Goal: Task Accomplishment & Management: Use online tool/utility

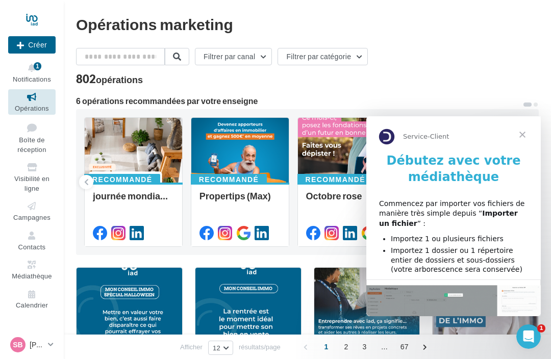
click at [40, 206] on icon at bounding box center [31, 207] width 41 height 12
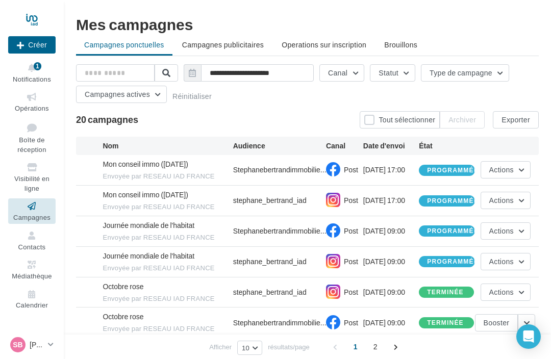
click at [169, 230] on div "Journée mondiale de l'habitat" at bounding box center [149, 225] width 92 height 10
click at [146, 167] on span "Mon conseil immo (Halloween)" at bounding box center [145, 164] width 85 height 9
click at [272, 168] on span "Stephanebertrandimmobilie..." at bounding box center [279, 170] width 93 height 10
click at [261, 173] on span "Stephanebertrandimmobilie..." at bounding box center [279, 170] width 93 height 10
click at [335, 167] on icon at bounding box center [333, 169] width 14 height 14
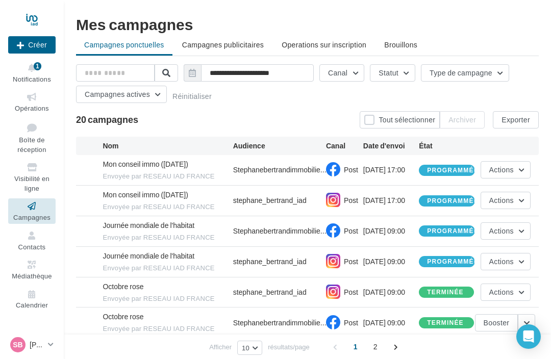
click at [349, 169] on span "Post" at bounding box center [351, 169] width 14 height 9
click at [526, 167] on button "Actions" at bounding box center [506, 169] width 50 height 17
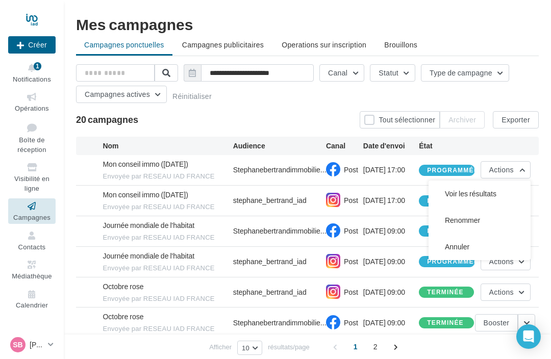
click at [544, 189] on div "**********" at bounding box center [307, 252] width 487 height 473
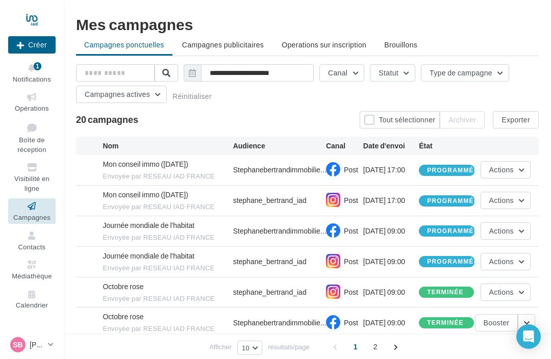
click at [527, 260] on button "Actions" at bounding box center [506, 261] width 50 height 17
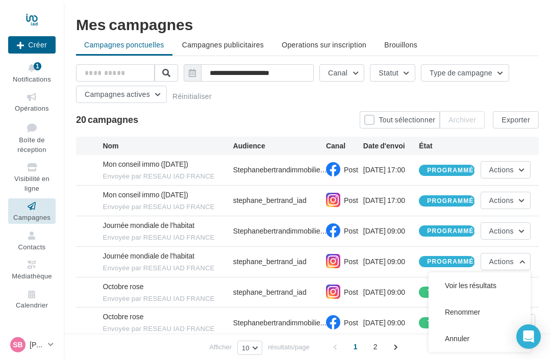
click at [548, 212] on div "**********" at bounding box center [307, 252] width 487 height 473
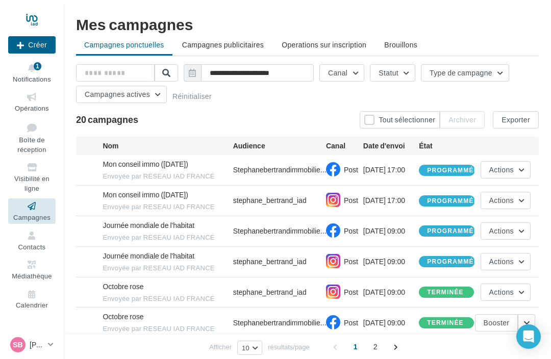
click at [530, 261] on button "Actions" at bounding box center [506, 261] width 50 height 17
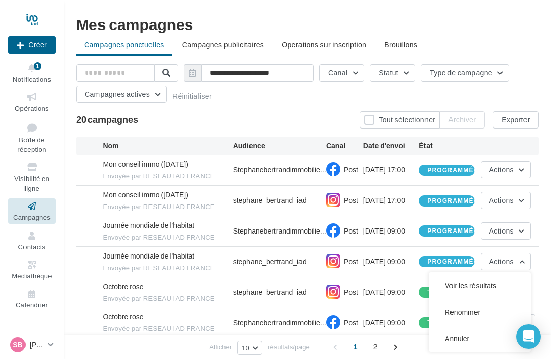
click at [467, 337] on button "Annuler" at bounding box center [480, 339] width 102 height 27
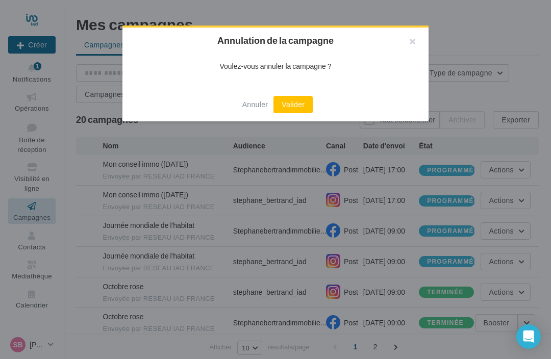
click at [298, 96] on button "Valider" at bounding box center [293, 104] width 39 height 17
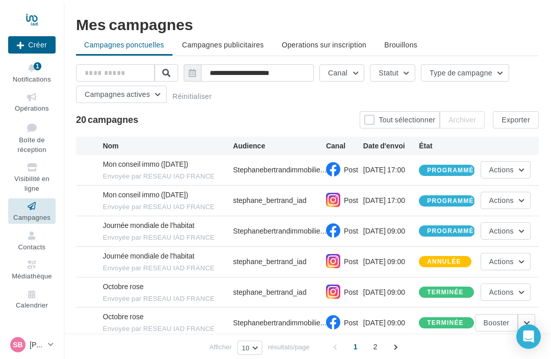
click at [528, 226] on button "Actions" at bounding box center [506, 231] width 50 height 17
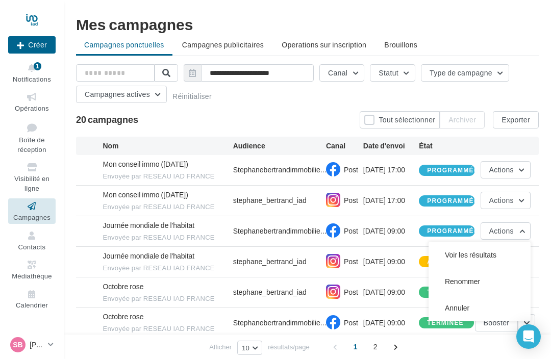
click at [467, 308] on button "Annuler" at bounding box center [480, 308] width 102 height 27
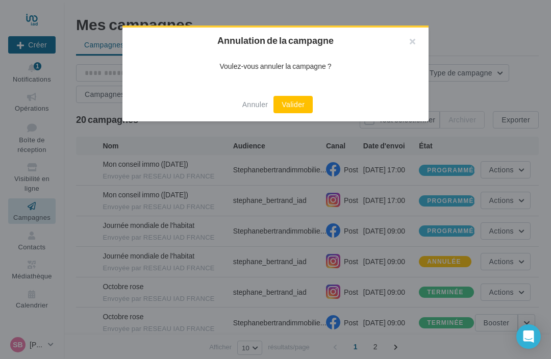
click at [291, 105] on button "Valider" at bounding box center [293, 104] width 39 height 17
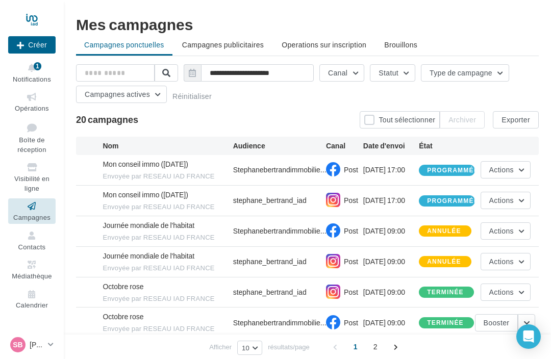
click at [527, 200] on button "Actions" at bounding box center [506, 200] width 50 height 17
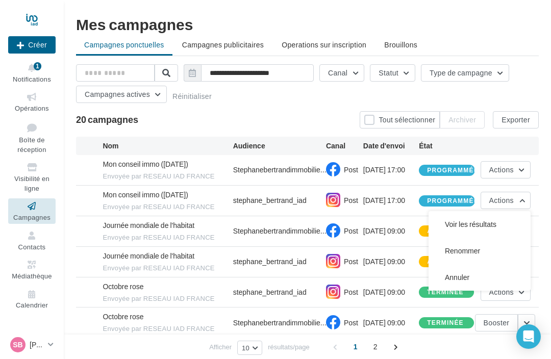
click at [467, 276] on button "Annuler" at bounding box center [480, 277] width 102 height 27
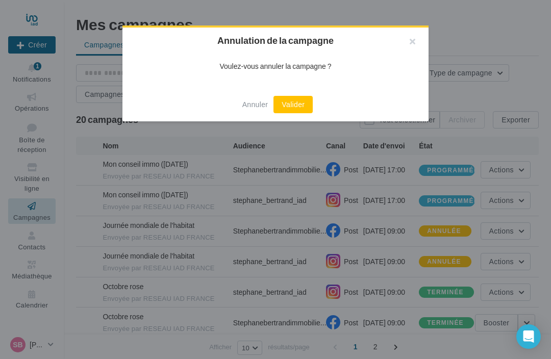
click at [295, 103] on button "Valider" at bounding box center [293, 104] width 39 height 17
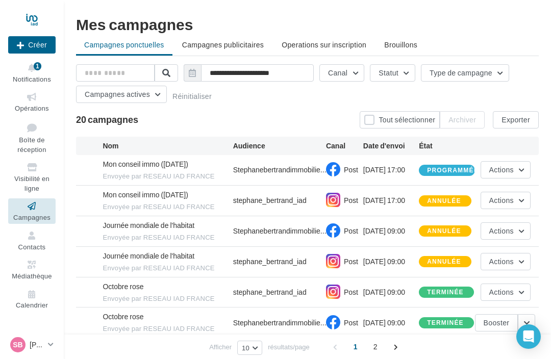
click at [527, 168] on button "Actions" at bounding box center [506, 169] width 50 height 17
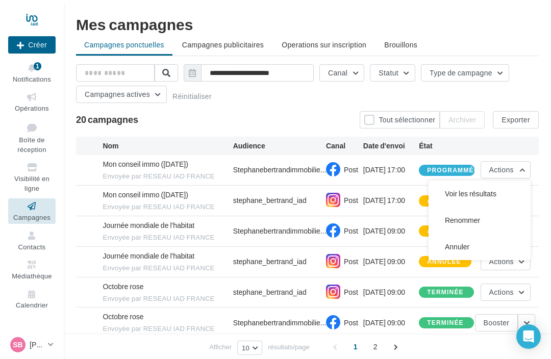
click at [471, 246] on button "Annuler" at bounding box center [480, 247] width 102 height 27
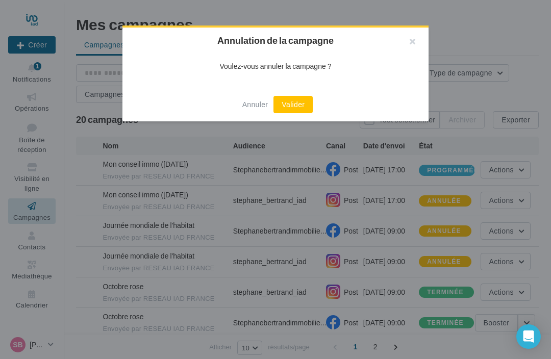
click at [291, 106] on button "Valider" at bounding box center [293, 104] width 39 height 17
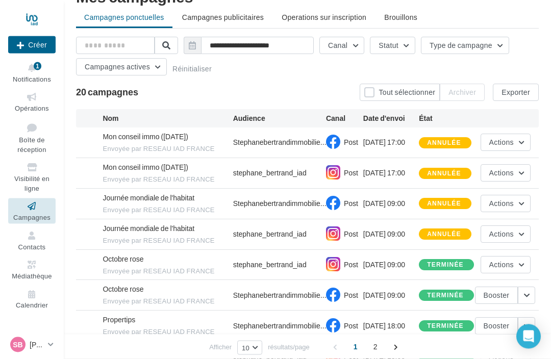
click at [529, 261] on button "Actions" at bounding box center [506, 265] width 50 height 17
click at [490, 286] on button "Voir les résultats" at bounding box center [480, 289] width 102 height 27
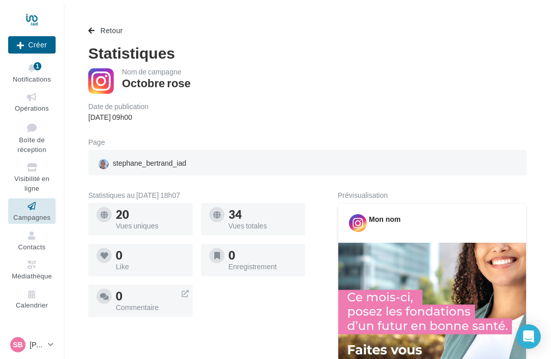
click at [101, 29] on span "Retour" at bounding box center [112, 30] width 22 height 9
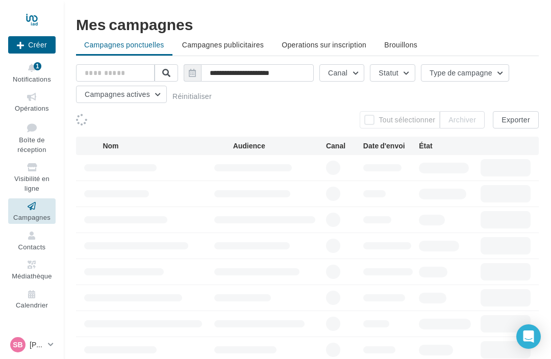
scroll to position [61, 0]
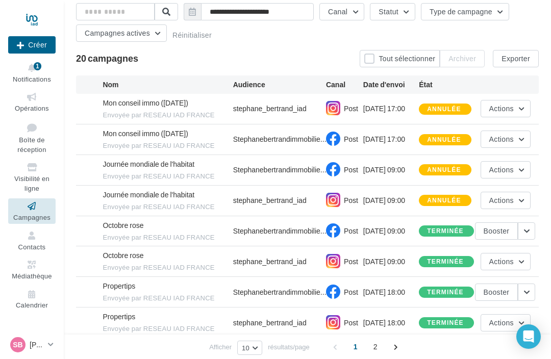
click at [534, 230] on button "button" at bounding box center [526, 231] width 17 height 17
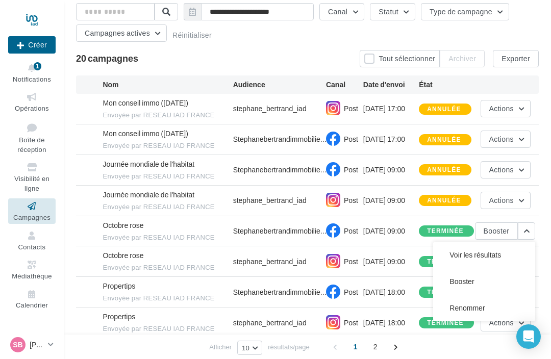
click at [470, 253] on button "Voir les résultats" at bounding box center [484, 255] width 102 height 27
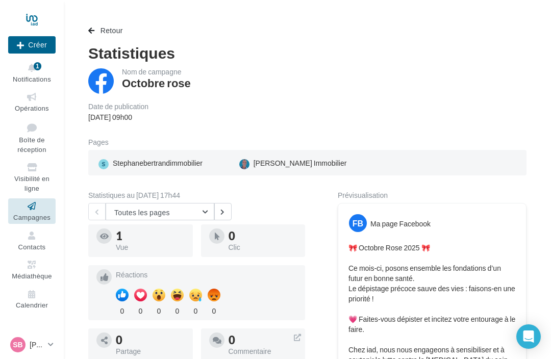
click at [201, 211] on button "Toutes les pages" at bounding box center [160, 211] width 109 height 17
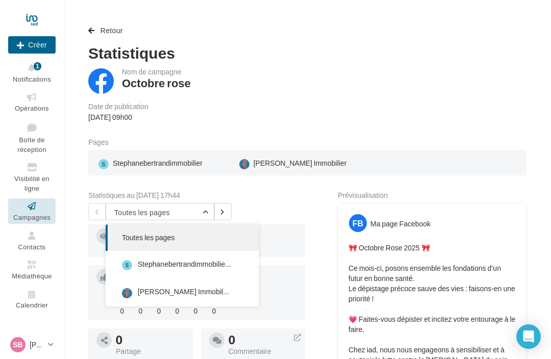
click at [176, 292] on span "Stéphane Bertrand Immobil..." at bounding box center [183, 291] width 91 height 9
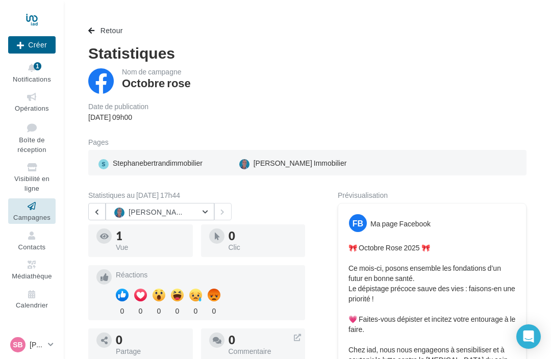
click at [201, 211] on button "Stéphane Bertrand Immobilier" at bounding box center [160, 211] width 109 height 17
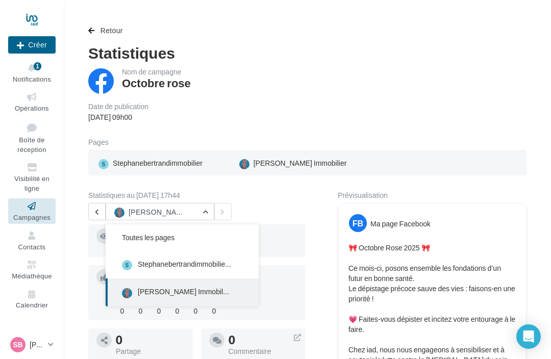
click at [174, 265] on span "Stephanebertrandimmobilie..." at bounding box center [184, 264] width 93 height 9
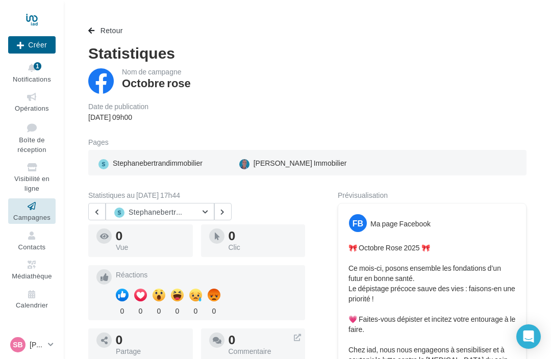
click at [205, 212] on button "Stephanebertrandimmobilier" at bounding box center [160, 211] width 109 height 17
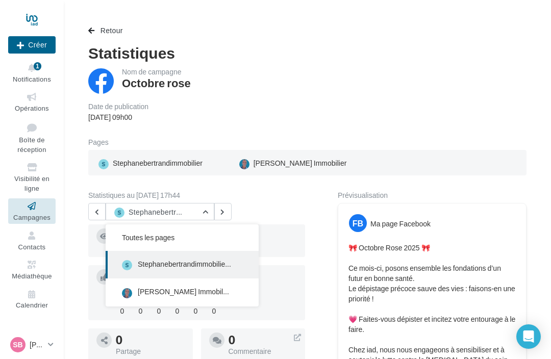
click at [172, 289] on span "Stéphane Bertrand Immobil..." at bounding box center [183, 291] width 91 height 9
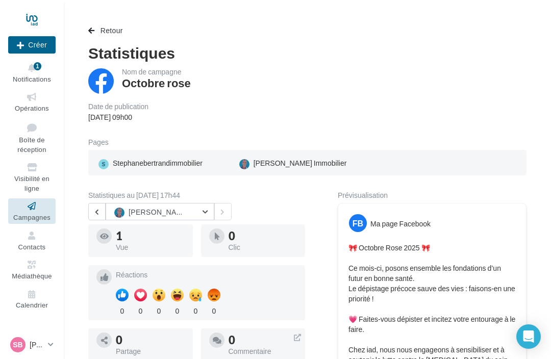
click at [99, 34] on button "Retour" at bounding box center [107, 30] width 39 height 12
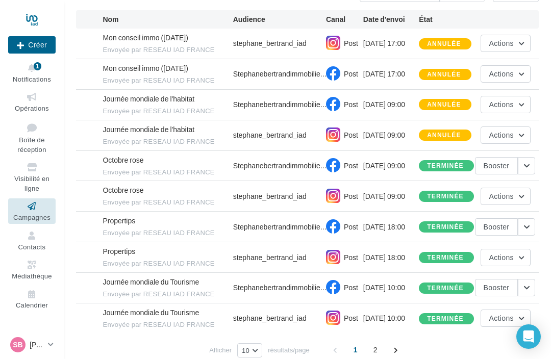
scroll to position [126, 0]
click at [531, 222] on button "button" at bounding box center [526, 227] width 17 height 17
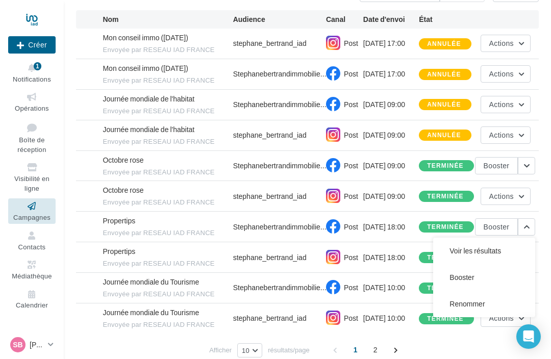
click at [496, 244] on button "Voir les résultats" at bounding box center [484, 251] width 102 height 27
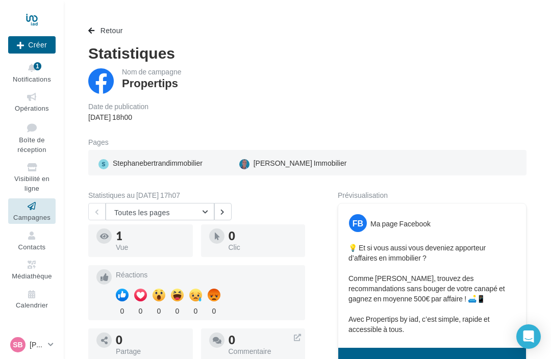
click at [101, 28] on span "Retour" at bounding box center [112, 30] width 22 height 9
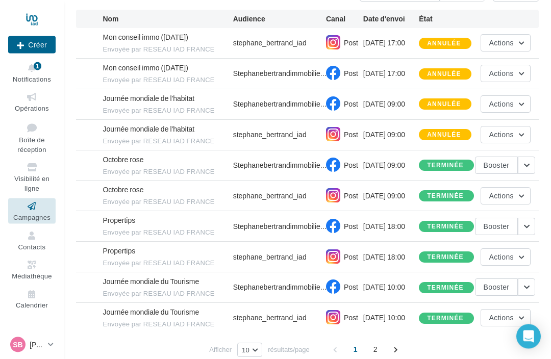
scroll to position [135, 0]
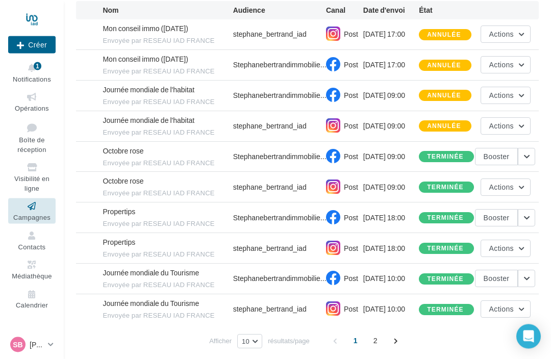
click at [529, 247] on button "Actions" at bounding box center [506, 248] width 50 height 17
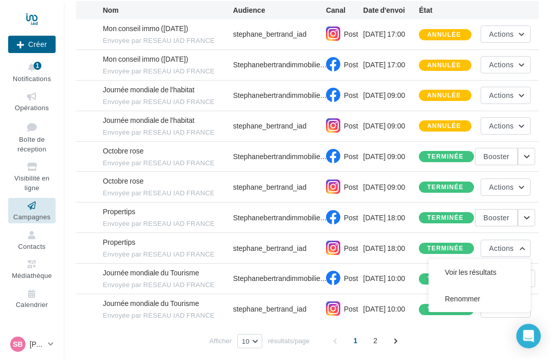
click at [485, 269] on button "Voir les résultats" at bounding box center [480, 273] width 102 height 27
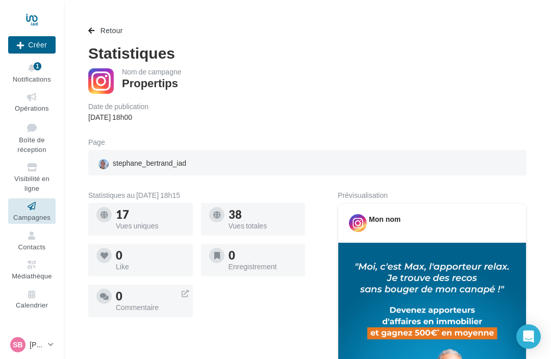
click at [241, 211] on div "38" at bounding box center [263, 214] width 69 height 11
click at [230, 223] on div "Vues totales" at bounding box center [263, 226] width 69 height 7
click at [93, 31] on span "button" at bounding box center [91, 30] width 6 height 7
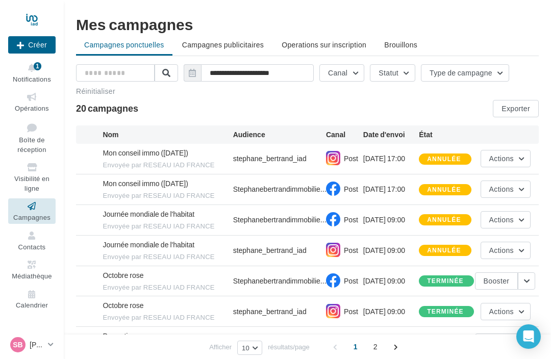
scroll to position [104, 0]
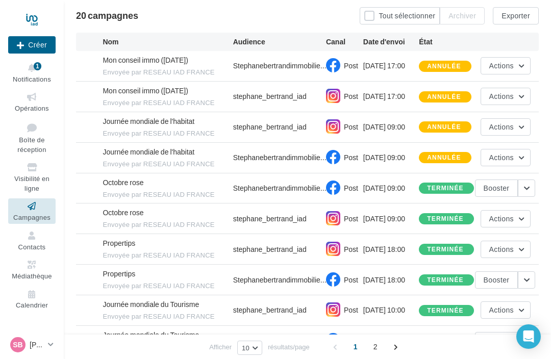
click at [33, 66] on icon at bounding box center [31, 68] width 41 height 12
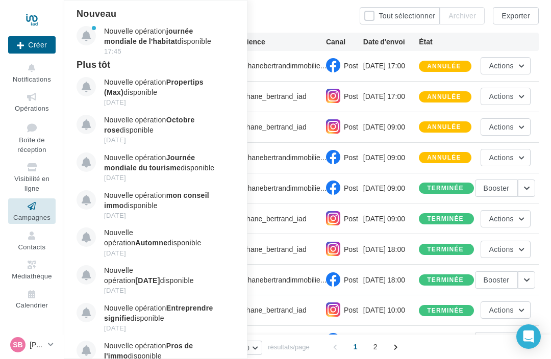
click at [147, 38] on strong "journée mondiale de l'habitat" at bounding box center [148, 36] width 89 height 19
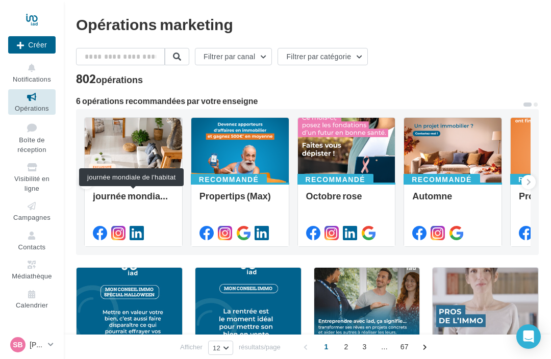
click at [122, 192] on div "journée mondiale de l'habitat" at bounding box center [133, 201] width 81 height 20
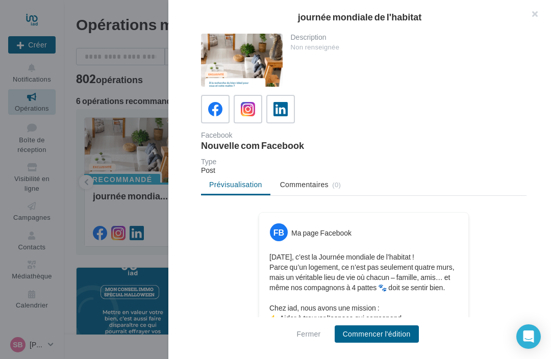
click at [244, 110] on icon at bounding box center [248, 109] width 14 height 14
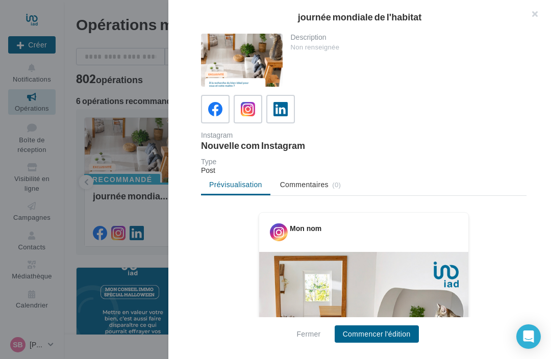
click at [213, 106] on icon at bounding box center [215, 109] width 14 height 14
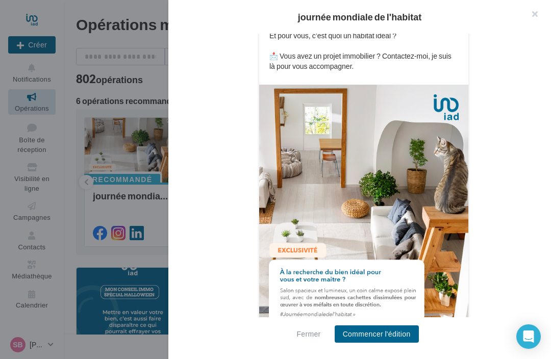
scroll to position [323, 0]
click at [370, 333] on button "Commencer l'édition" at bounding box center [377, 334] width 84 height 17
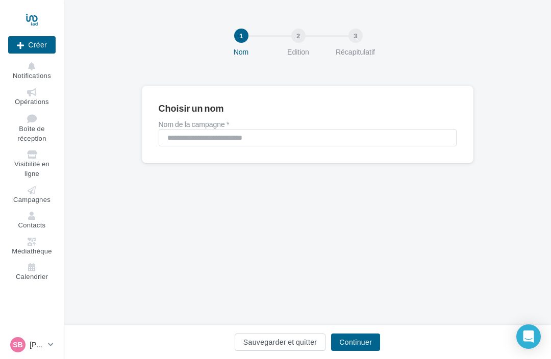
scroll to position [2, 0]
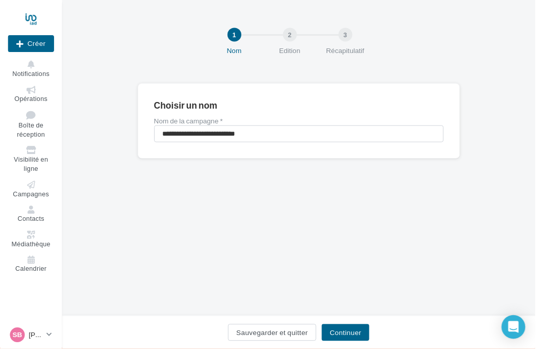
click at [362, 351] on button "Continuer" at bounding box center [355, 342] width 49 height 17
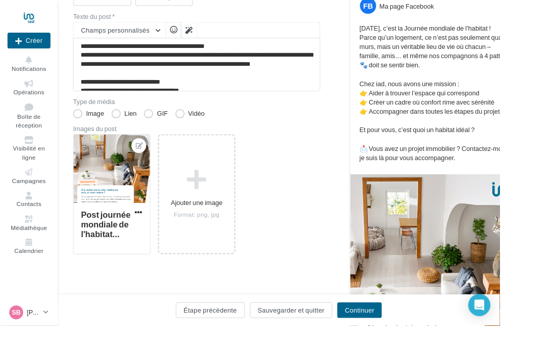
scroll to position [144, 0]
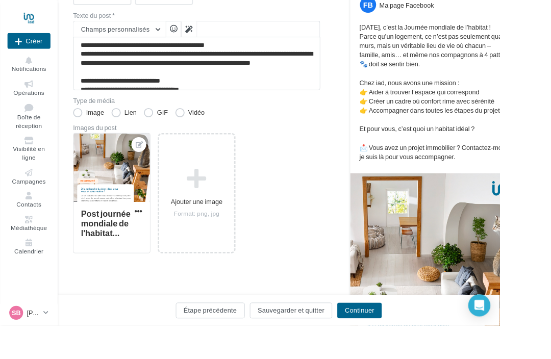
click at [217, 193] on icon at bounding box center [217, 196] width 74 height 24
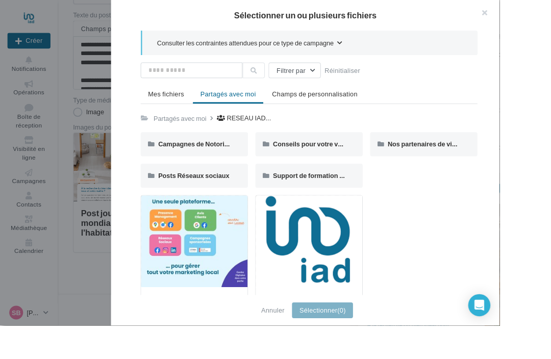
click at [203, 106] on span "Mes fichiers" at bounding box center [183, 103] width 40 height 9
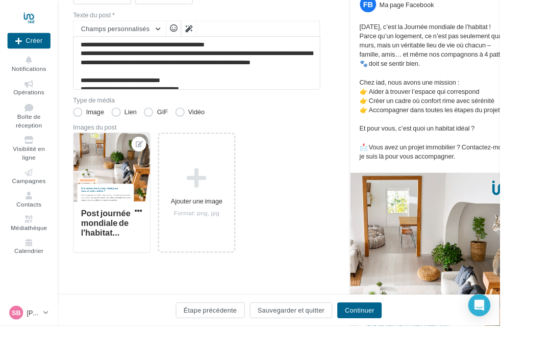
click at [154, 96] on div at bounding box center [275, 179] width 551 height 359
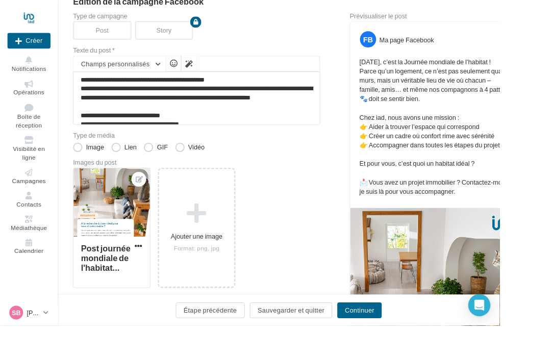
scroll to position [0, 0]
